Goal: Information Seeking & Learning: Learn about a topic

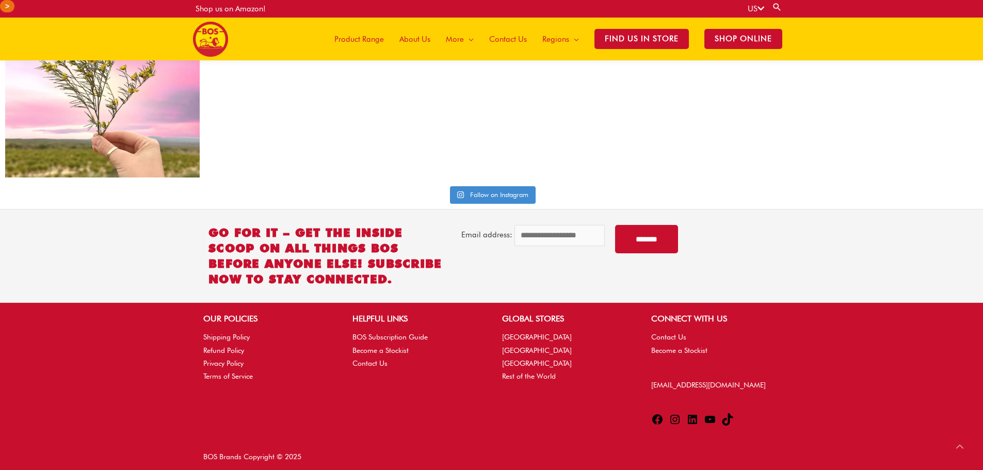
scroll to position [2594, 0]
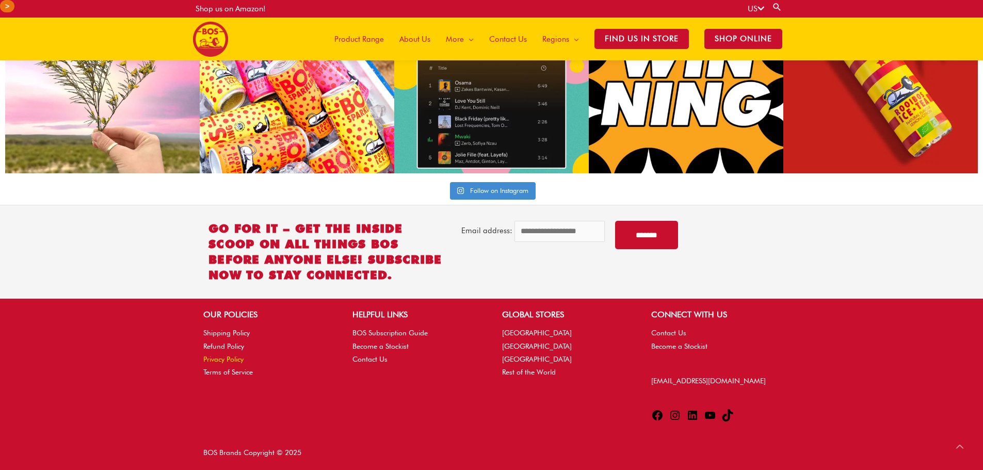
click at [217, 360] on link "Privacy Policy" at bounding box center [223, 359] width 40 height 8
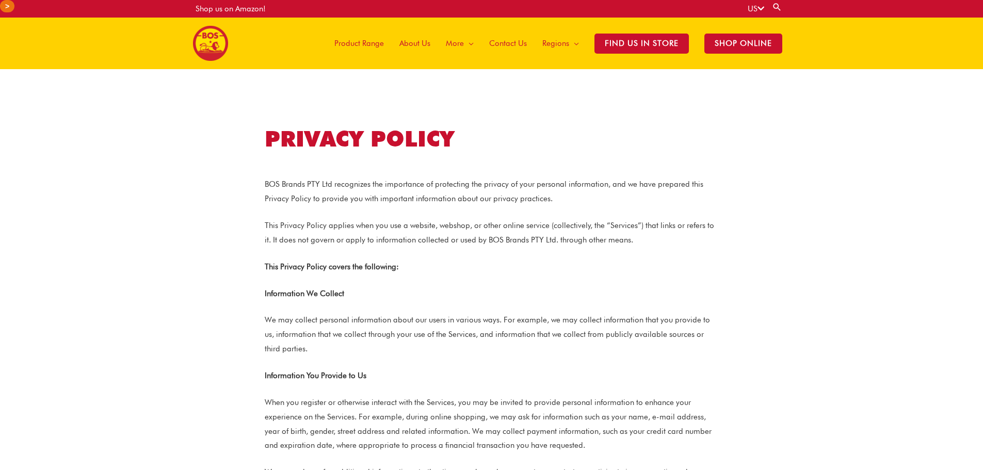
drag, startPoint x: 334, startPoint y: 183, endPoint x: 374, endPoint y: 168, distance: 42.6
click at [284, 179] on p "BOS Brands PTY Ltd recognizes the importance of protecting the privacy of your …" at bounding box center [492, 191] width 454 height 29
